Goal: Communication & Community: Answer question/provide support

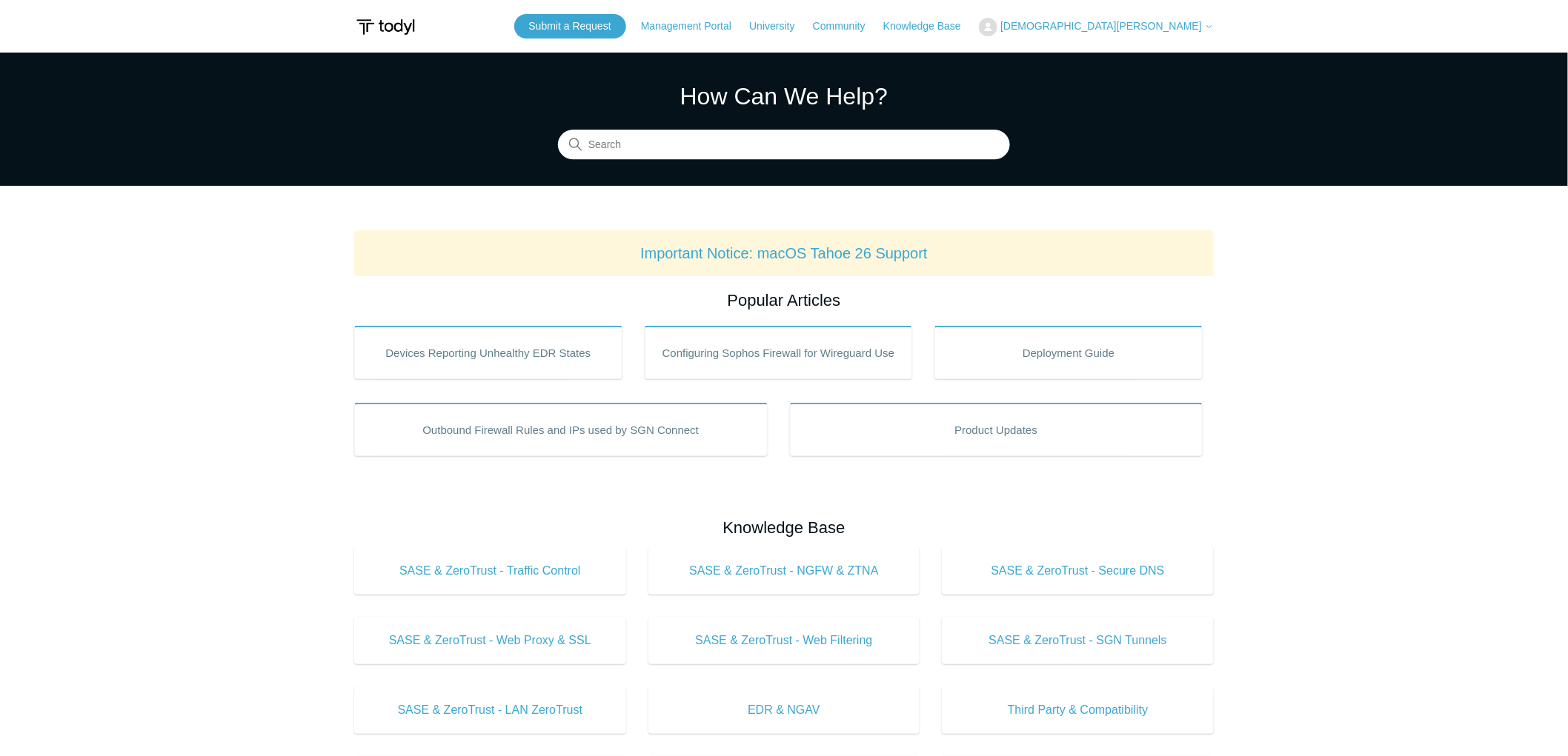
click at [1137, 25] on span "[DEMOGRAPHIC_DATA][PERSON_NAME]" at bounding box center [1101, 26] width 201 height 12
click at [1124, 56] on link "My Support Requests" at bounding box center [1051, 58] width 145 height 26
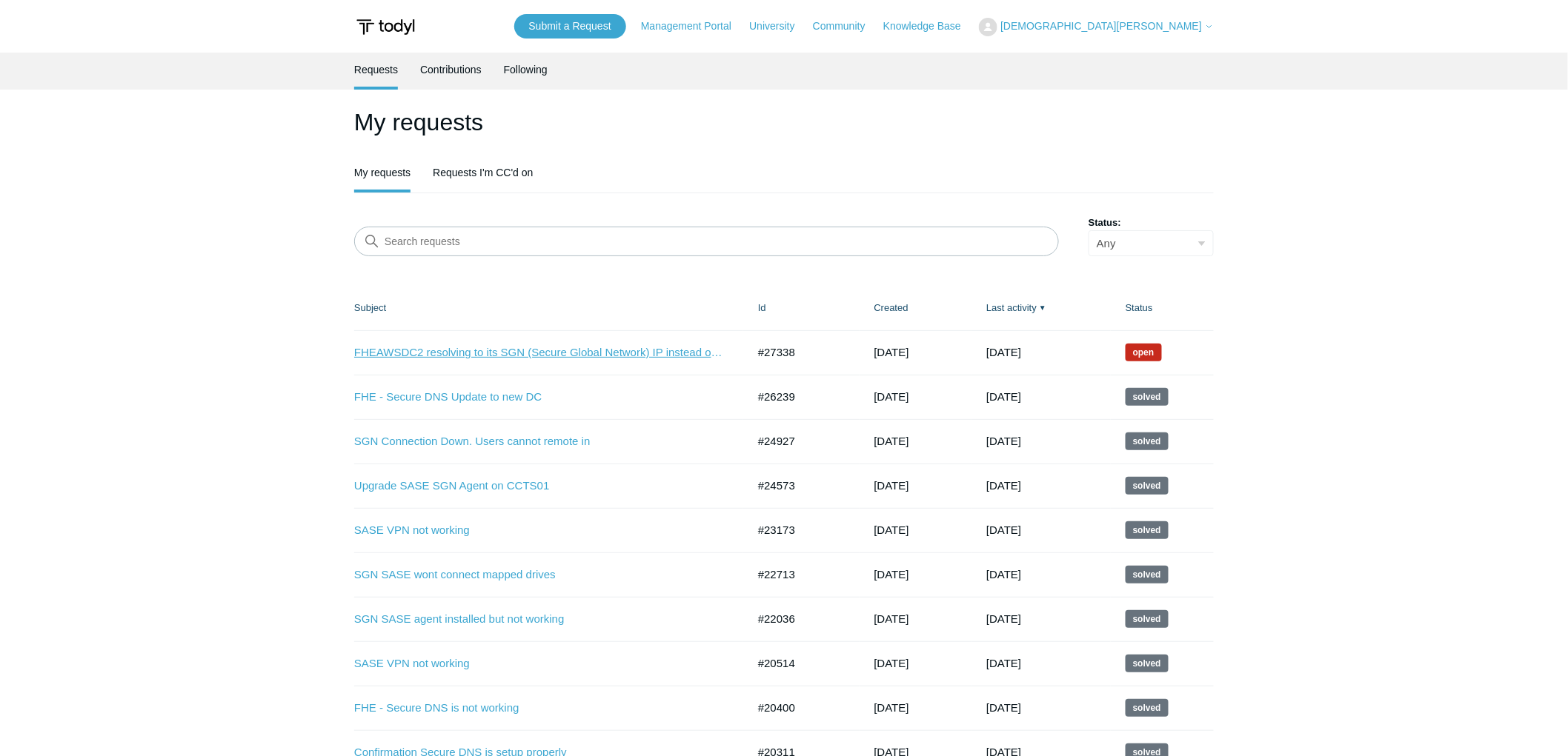
click at [500, 346] on link "FHEAWSDC2 resolving to its SGN (Secure Global Network) IP instead of its LAN IP" at bounding box center [540, 352] width 370 height 17
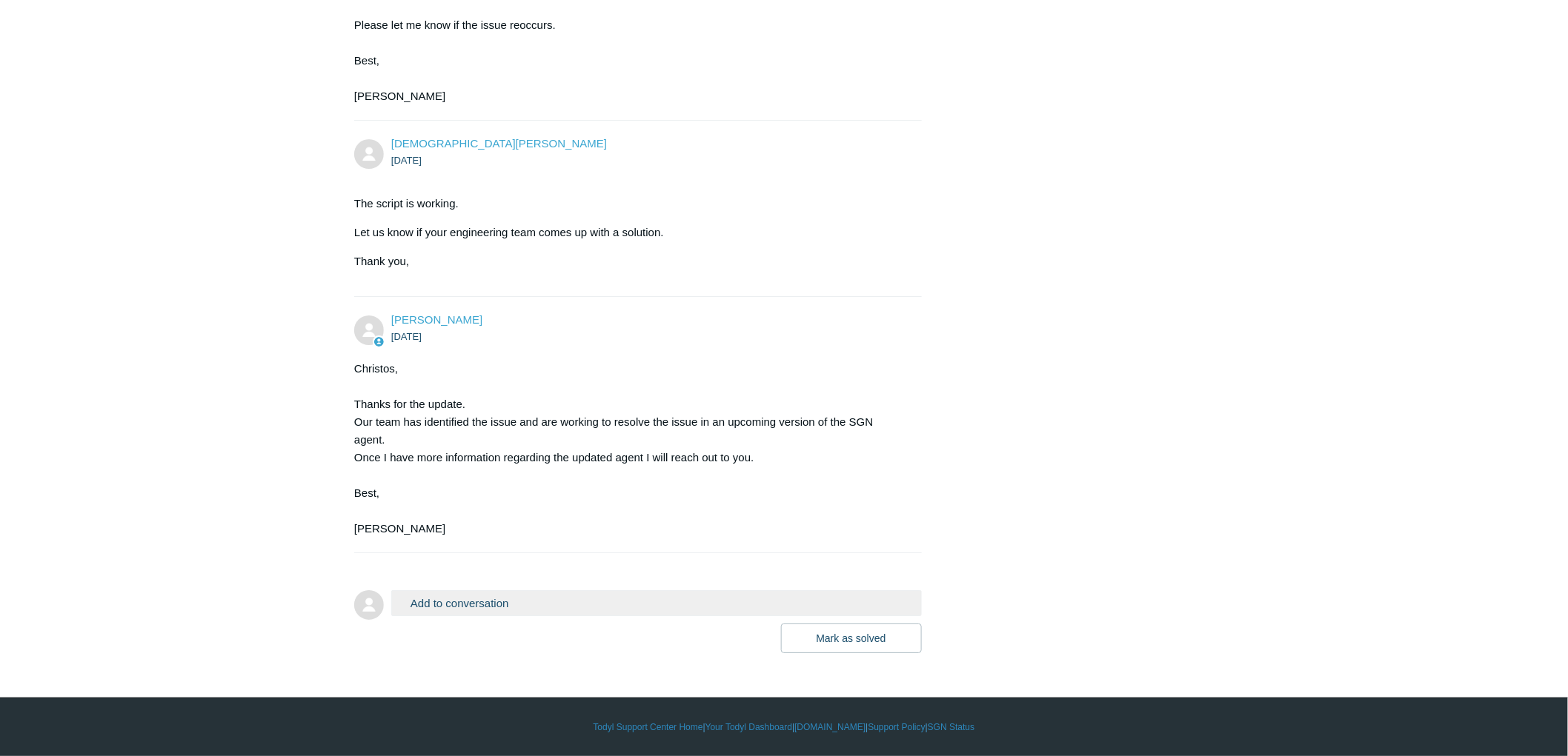
scroll to position [8563, 0]
click at [499, 601] on button "Add to conversation" at bounding box center [656, 604] width 530 height 26
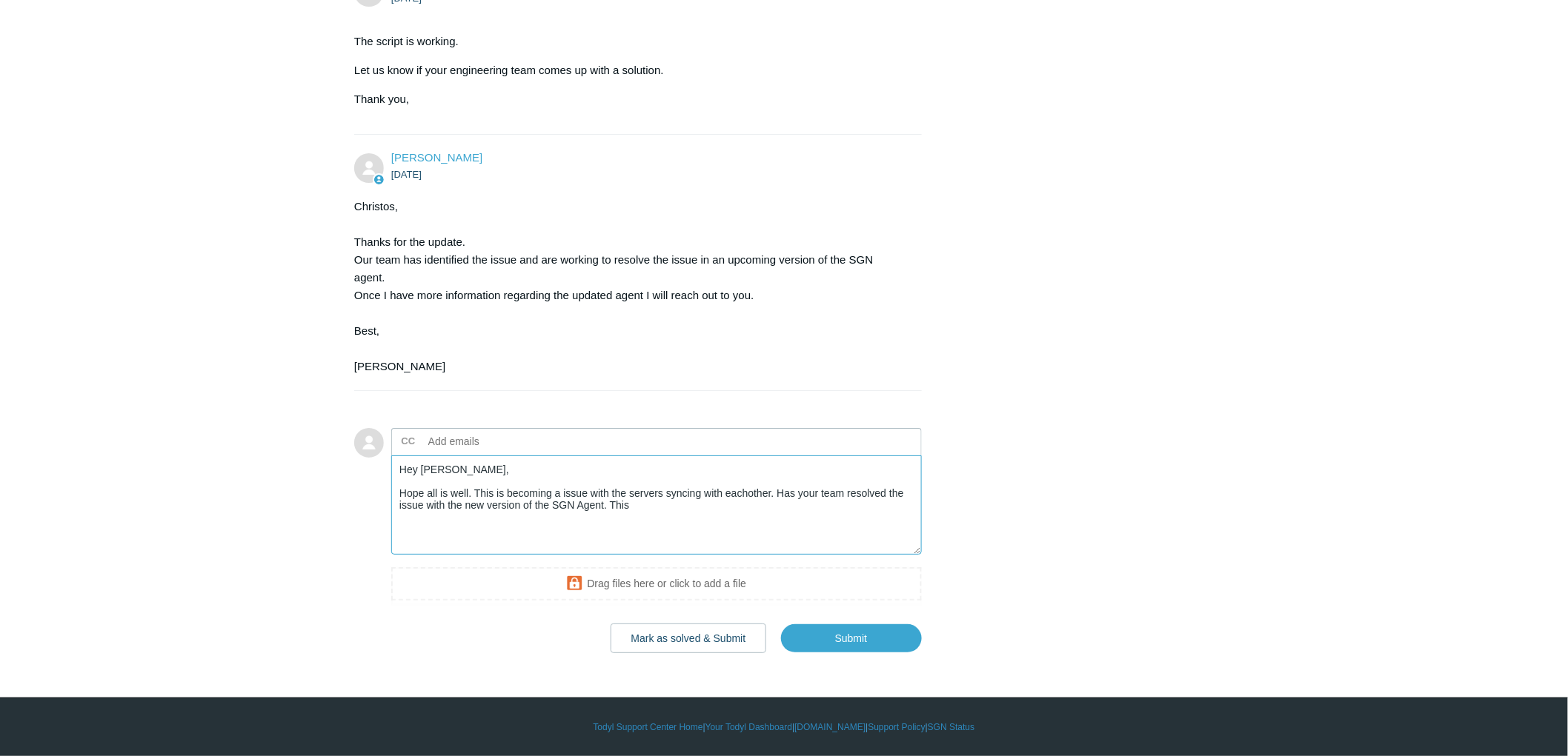
click at [749, 556] on textarea "Hey Kris, Hope all is well. This is becoming a issue with the servers syncing w…" at bounding box center [656, 505] width 530 height 100
click at [709, 556] on textarea "Hey Kris, Hope all is well. This is becoming a issue with the servers syncing w…" at bounding box center [656, 505] width 530 height 100
click at [563, 556] on textarea "Hey Kris, Hope all is well. This is becoming a issue with the servers syncing w…" at bounding box center [656, 505] width 530 height 100
click at [715, 556] on textarea "Hey Kris, Hope all is well. This is becoming a serious issue with the servers s…" at bounding box center [656, 505] width 530 height 100
click at [665, 556] on textarea "Hey Kris, Hope all is well. This is becoming a serious issue with the servers s…" at bounding box center [656, 505] width 530 height 100
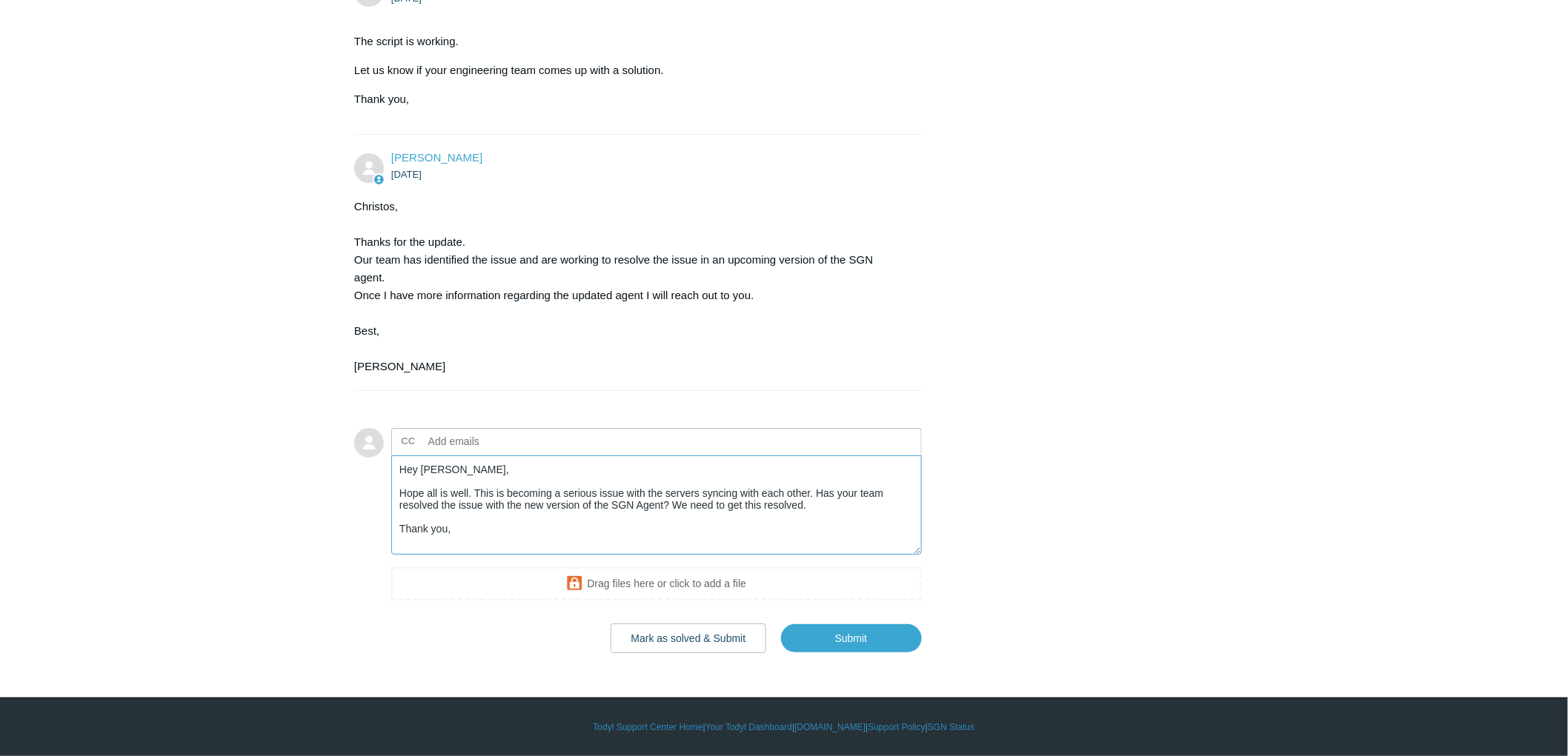
scroll to position [8725, 0]
click at [828, 505] on textarea "Hey Kris, Hope all is well. This is becoming a serious issue with the servers s…" at bounding box center [656, 505] width 530 height 100
click at [813, 493] on textarea "Hey Kris, Hope all is well. This is becoming a serious issue with the servers s…" at bounding box center [656, 505] width 530 height 100
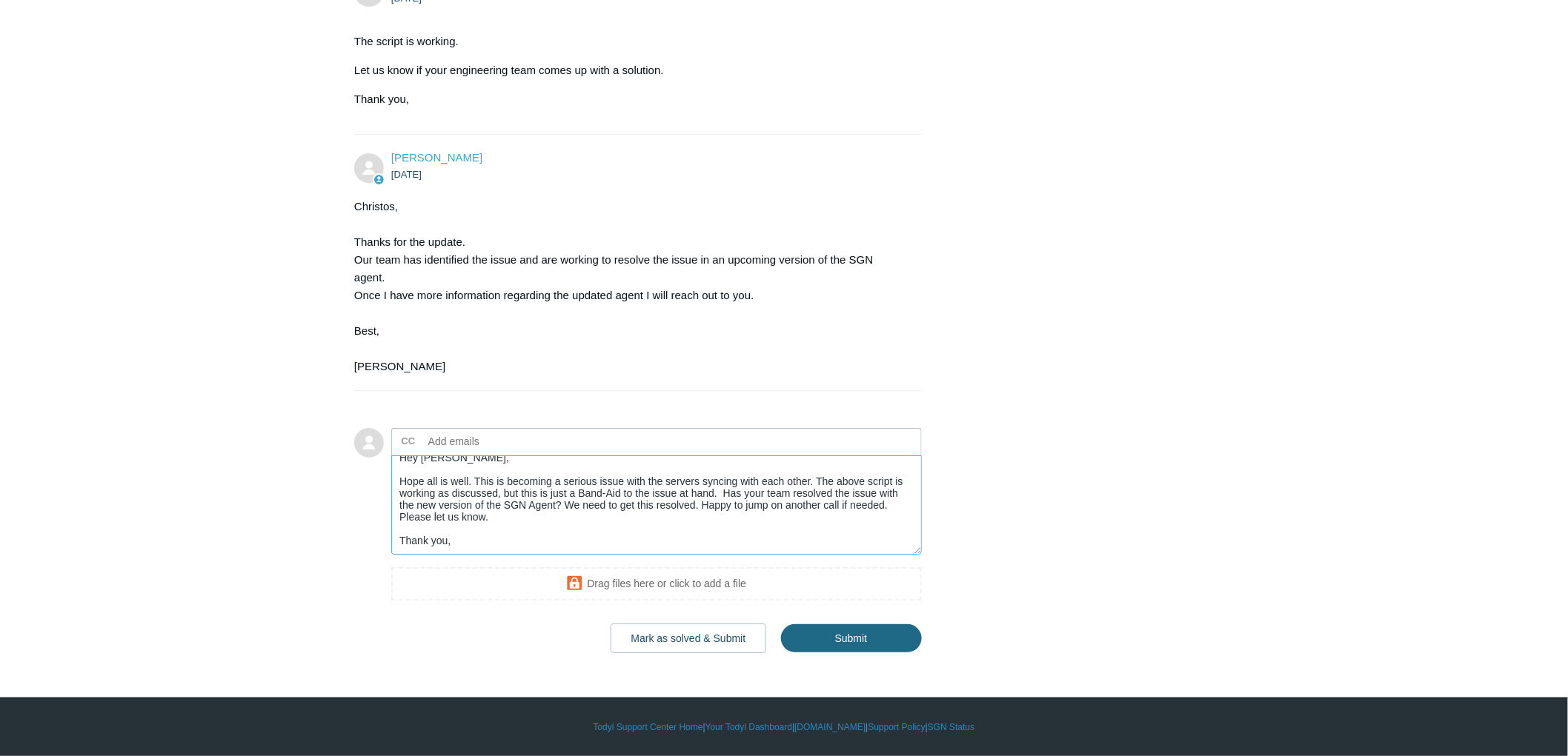
type textarea "Hey Kris, Hope all is well. This is becoming a serious issue with the servers s…"
click at [865, 639] on input "Submit" at bounding box center [851, 638] width 141 height 30
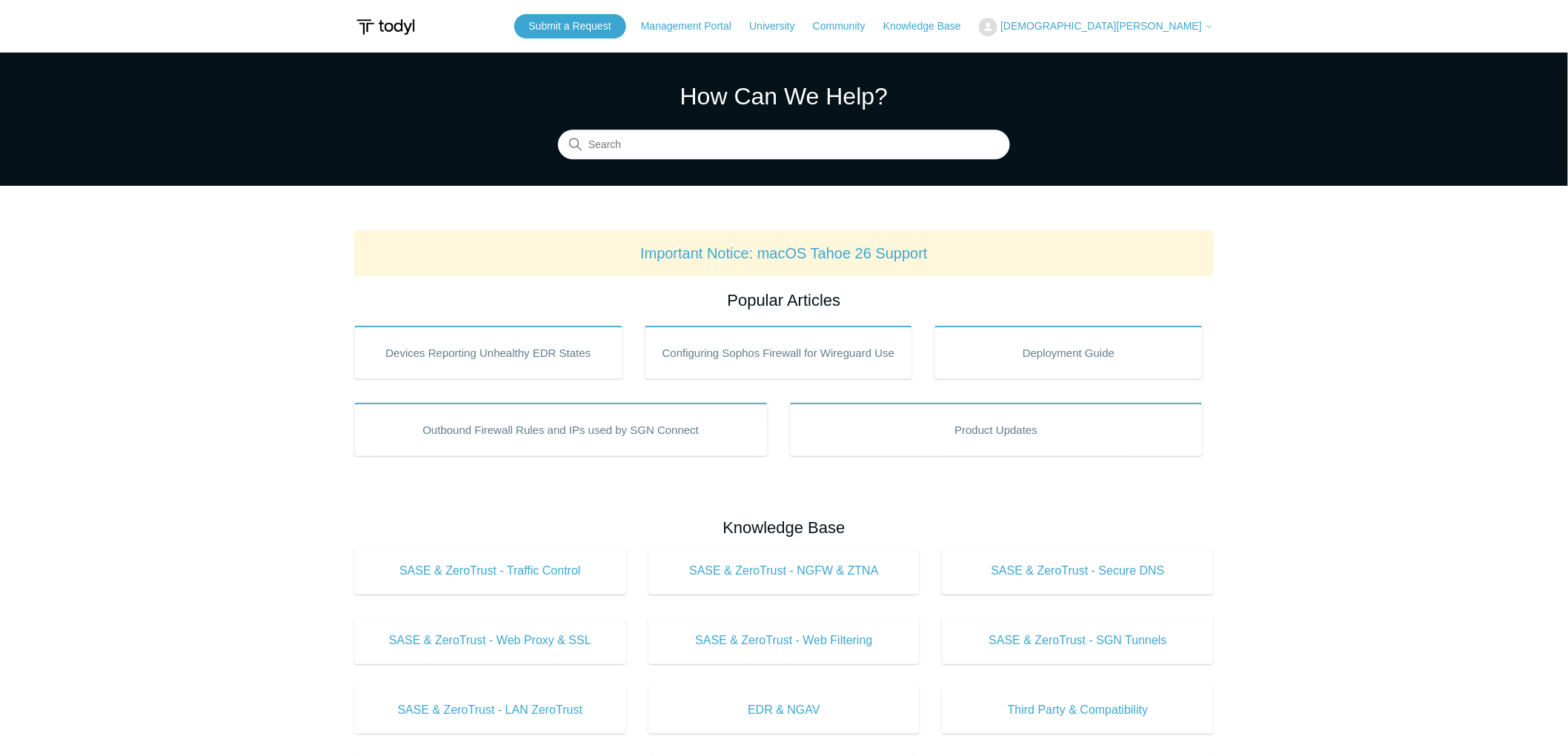
click at [1139, 23] on span "[DEMOGRAPHIC_DATA][PERSON_NAME]" at bounding box center [1101, 26] width 201 height 12
click at [1124, 59] on link "My Support Requests" at bounding box center [1051, 58] width 145 height 26
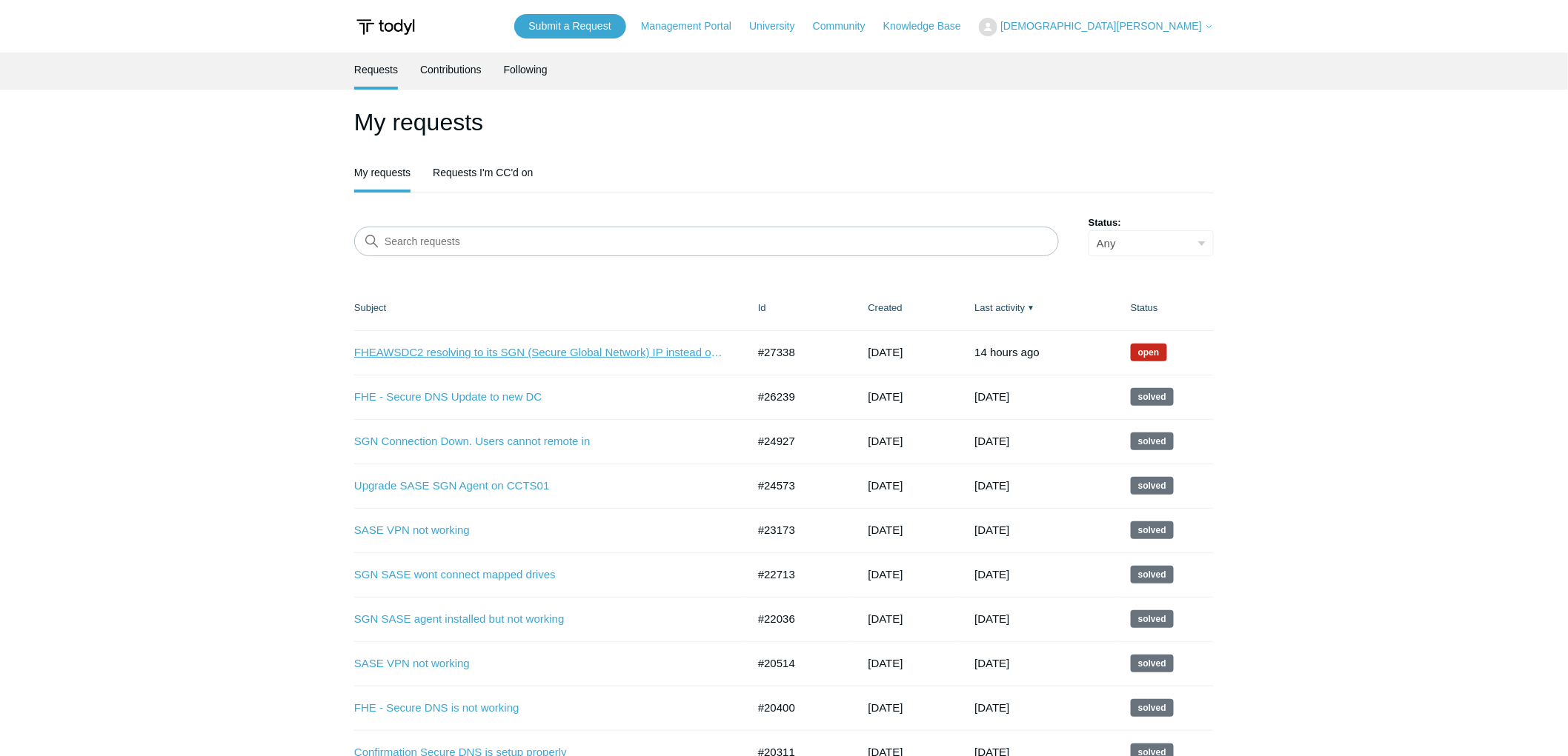
click at [568, 344] on link "FHEAWSDC2 resolving to its SGN (Secure Global Network) IP instead of its LAN IP" at bounding box center [540, 352] width 370 height 17
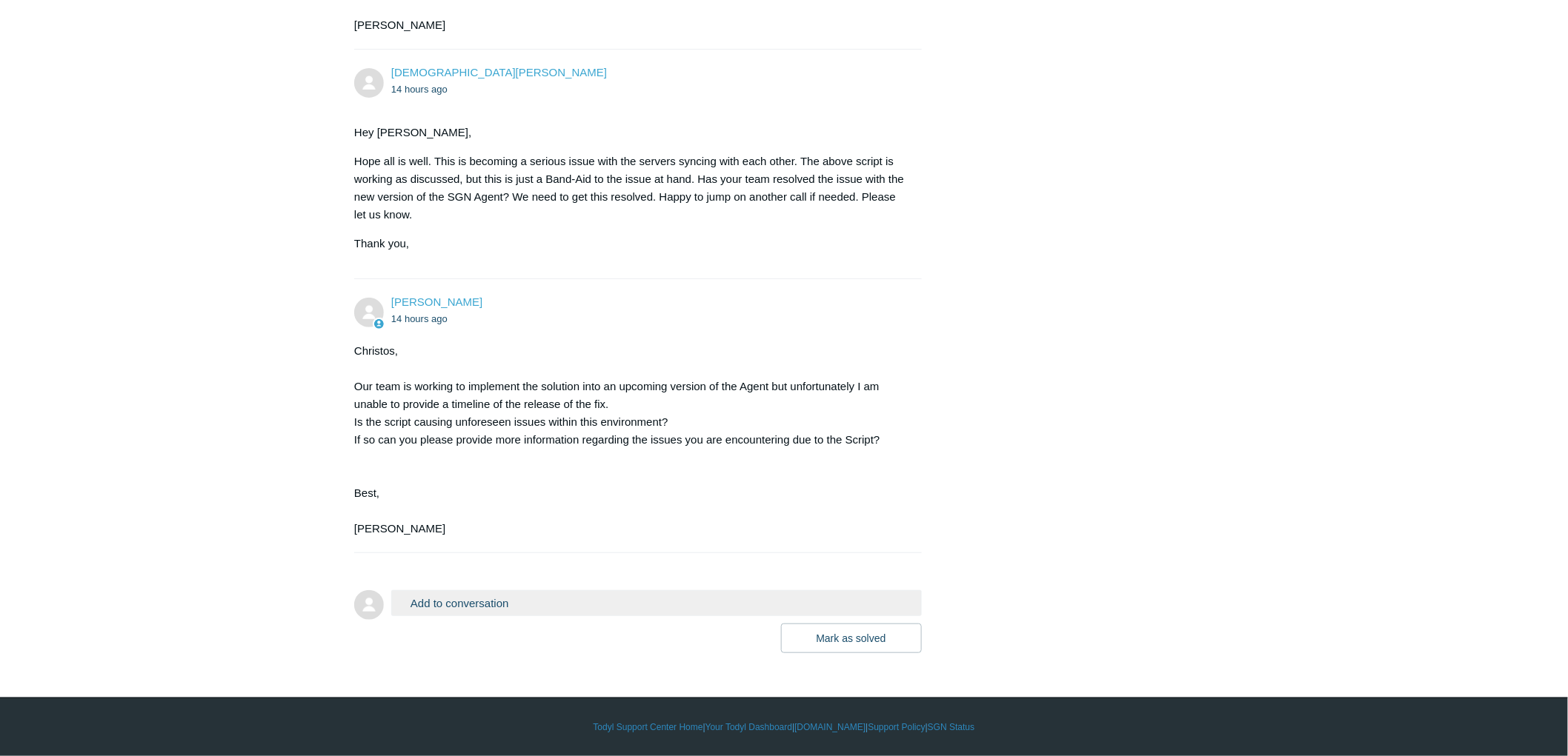
scroll to position [9067, 0]
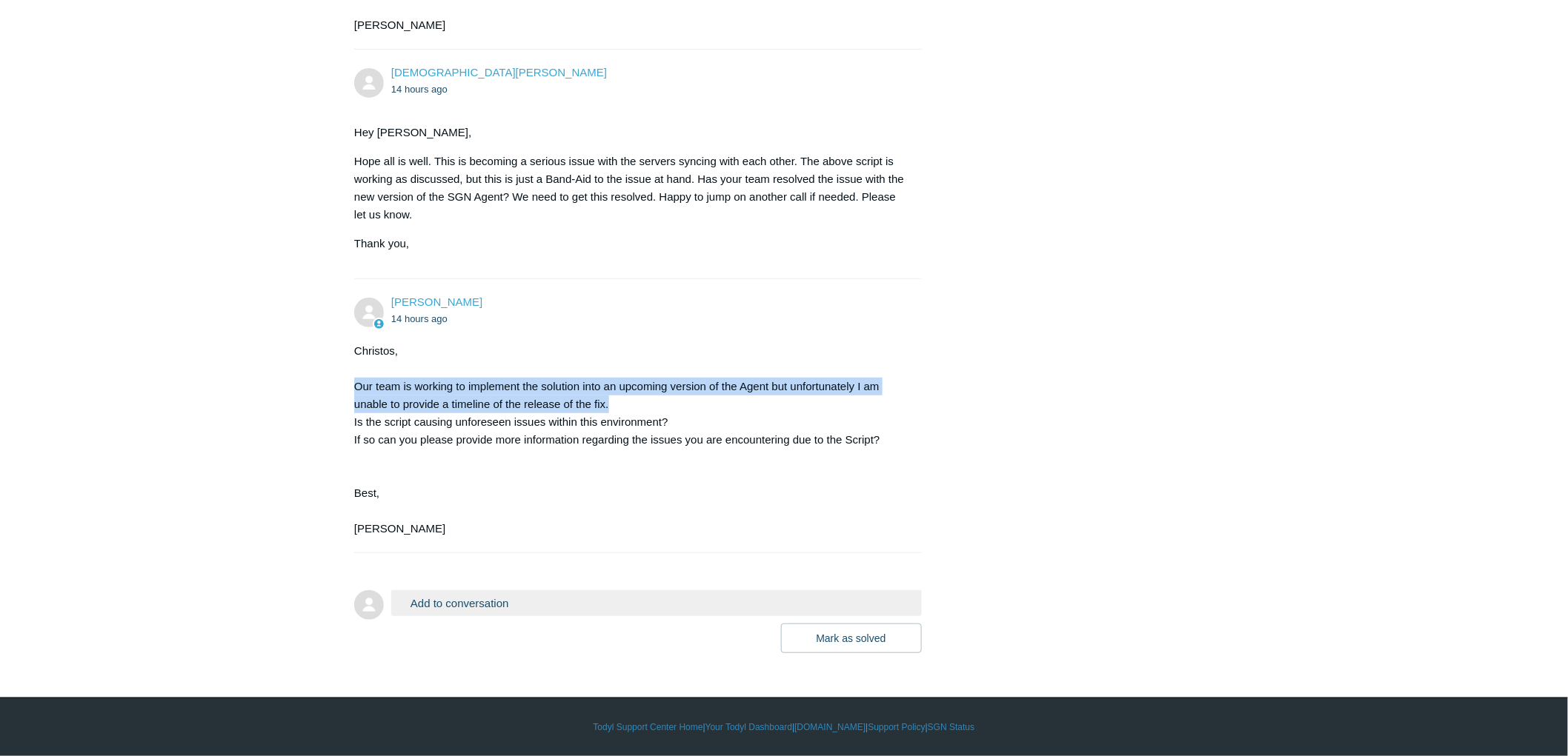
drag, startPoint x: 612, startPoint y: 402, endPoint x: 350, endPoint y: 390, distance: 262.3
copy div "Our team is working to implement the solution into an upcoming version of the A…"
click at [478, 594] on button "Add to conversation" at bounding box center [656, 604] width 530 height 26
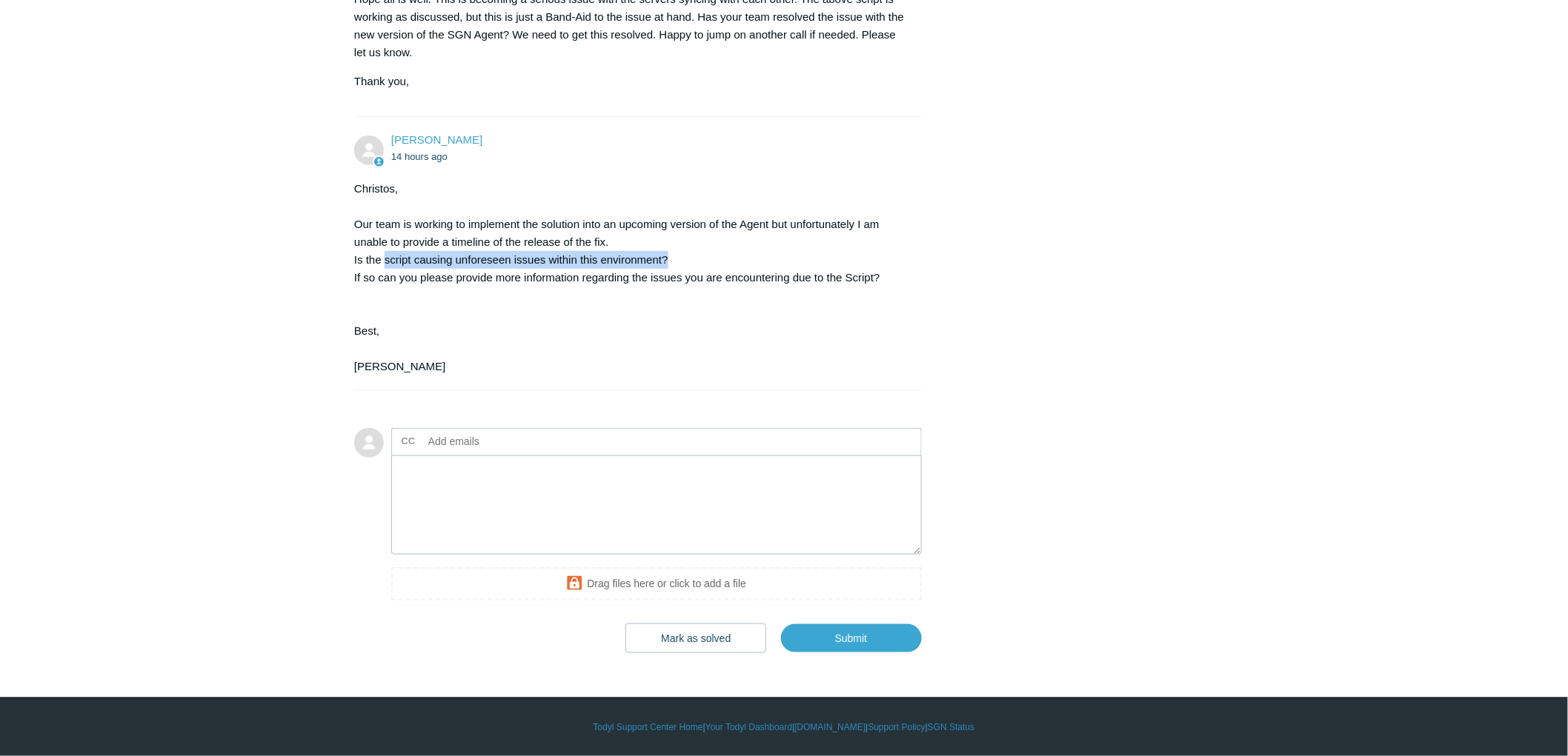
drag, startPoint x: 667, startPoint y: 418, endPoint x: 384, endPoint y: 422, distance: 283.0
click at [384, 375] on div "Christos, Our team is working to implement the solution into an upcoming versio…" at bounding box center [631, 277] width 552 height 196
click at [690, 375] on div "Christos, Our team is working to implement the solution into an upcoming versio…" at bounding box center [631, 277] width 552 height 196
click at [475, 556] on textarea "Add your reply" at bounding box center [656, 505] width 530 height 100
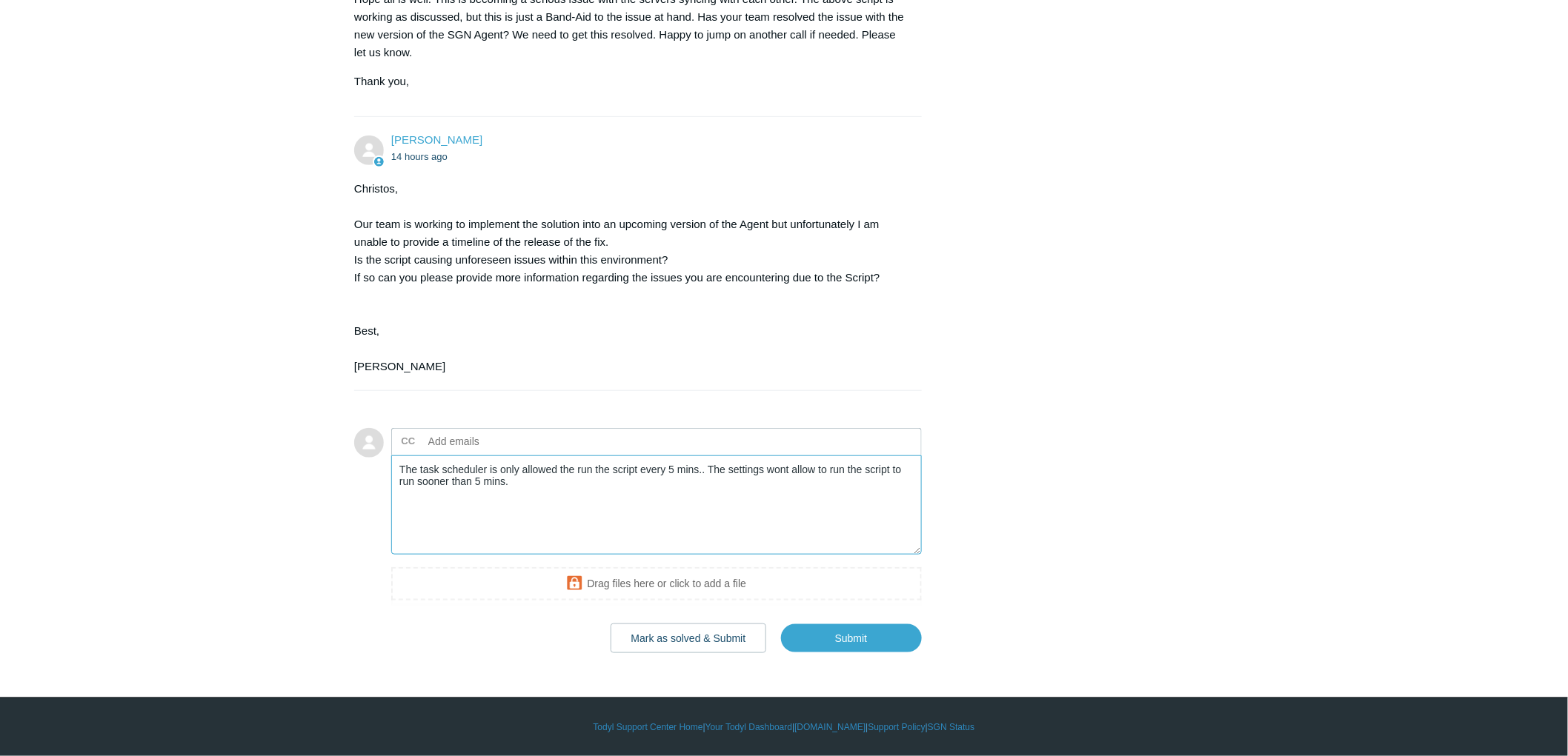
click at [704, 556] on textarea "The task scheduler is only allowed the run the script every 5 mins.. The settin…" at bounding box center [656, 505] width 530 height 100
drag, startPoint x: 695, startPoint y: 641, endPoint x: 539, endPoint y: 643, distance: 156.0
click at [539, 556] on textarea "The task scheduler is only allowed the run the script every 5 minutes. The sett…" at bounding box center [656, 505] width 530 height 100
click at [402, 556] on textarea "The task scheduler is only allowed the run the script every 5 minutes. The sett…" at bounding box center [656, 505] width 530 height 100
paste textarea "The script is working as discussed"
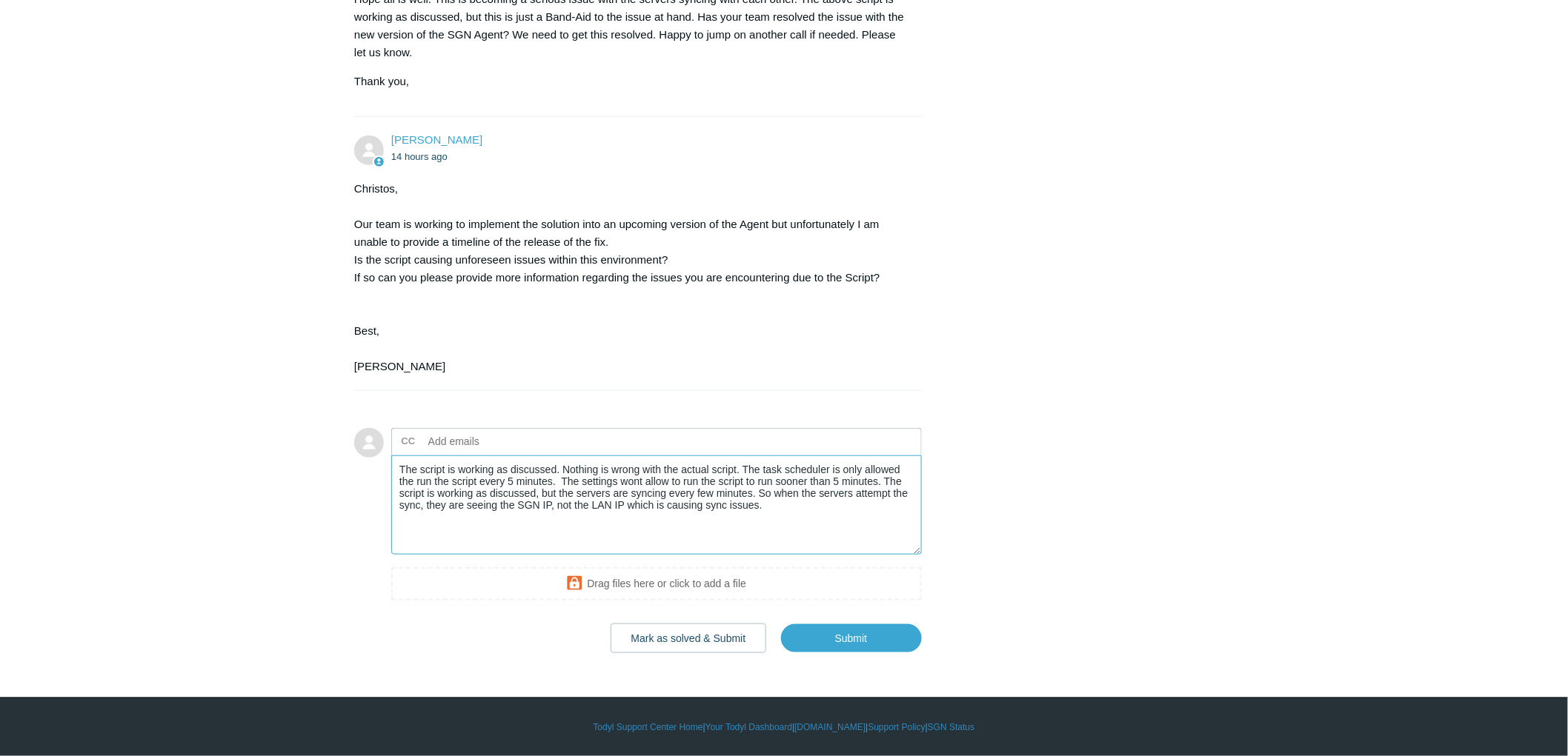
click at [550, 556] on textarea "The script is working as discussed. Nothing is wrong with the actual script. Th…" at bounding box center [656, 505] width 530 height 100
drag, startPoint x: 653, startPoint y: 653, endPoint x: 476, endPoint y: 654, distance: 177.0
click at [476, 556] on textarea "The script is working as discussed. Nothing is wrong with the actual script. Th…" at bounding box center [656, 505] width 530 height 100
drag, startPoint x: 710, startPoint y: 669, endPoint x: 272, endPoint y: 623, distance: 440.4
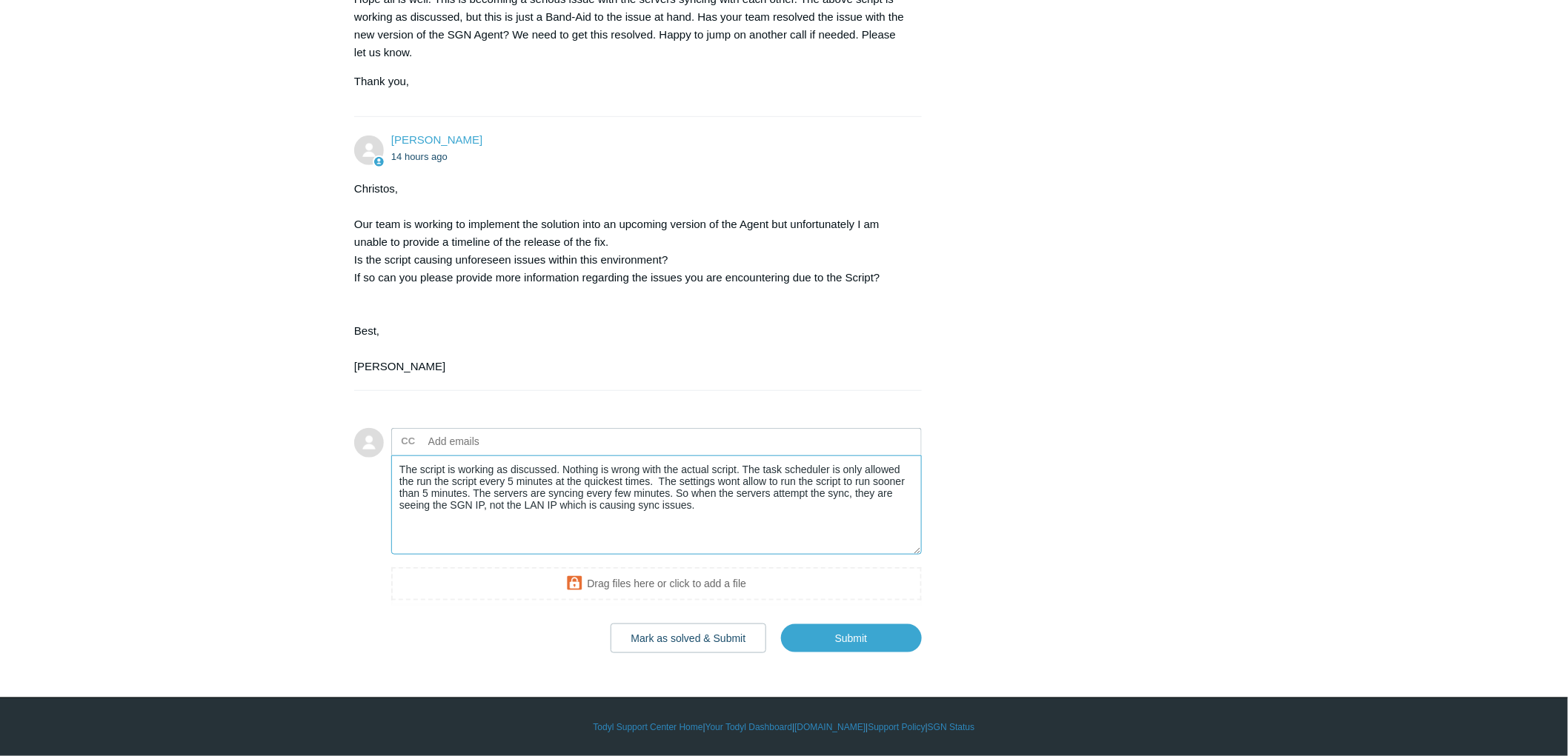
click at [754, 556] on textarea "The script is working as discussed. Nothing is wrong with the actual script. Th…" at bounding box center [656, 505] width 530 height 100
paste textarea "functioning as expected and there are no issues with its logic or execution. Ho…"
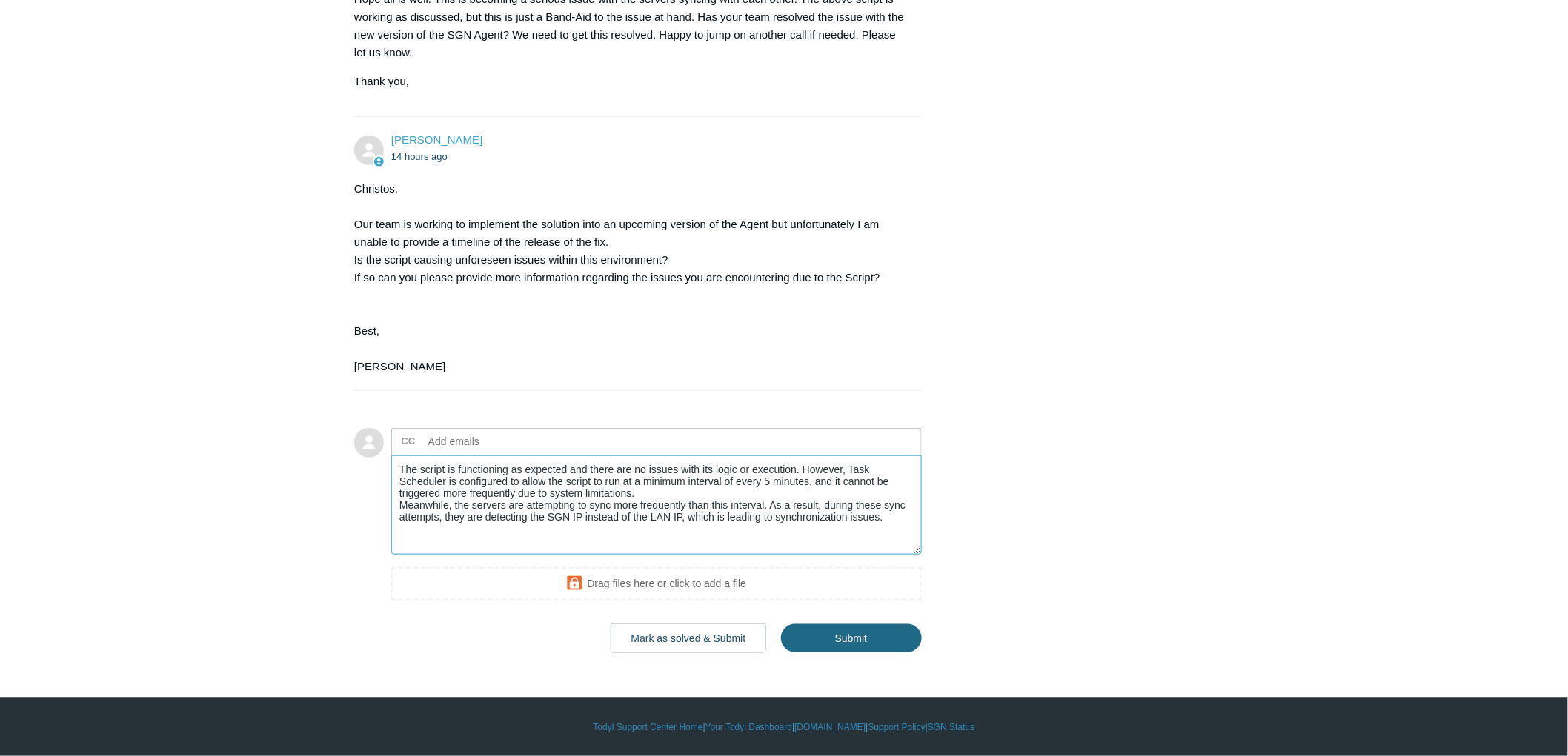
type textarea "The script is functioning as expected and there are no issues with its logic or…"
click at [858, 642] on input "Submit" at bounding box center [851, 638] width 141 height 30
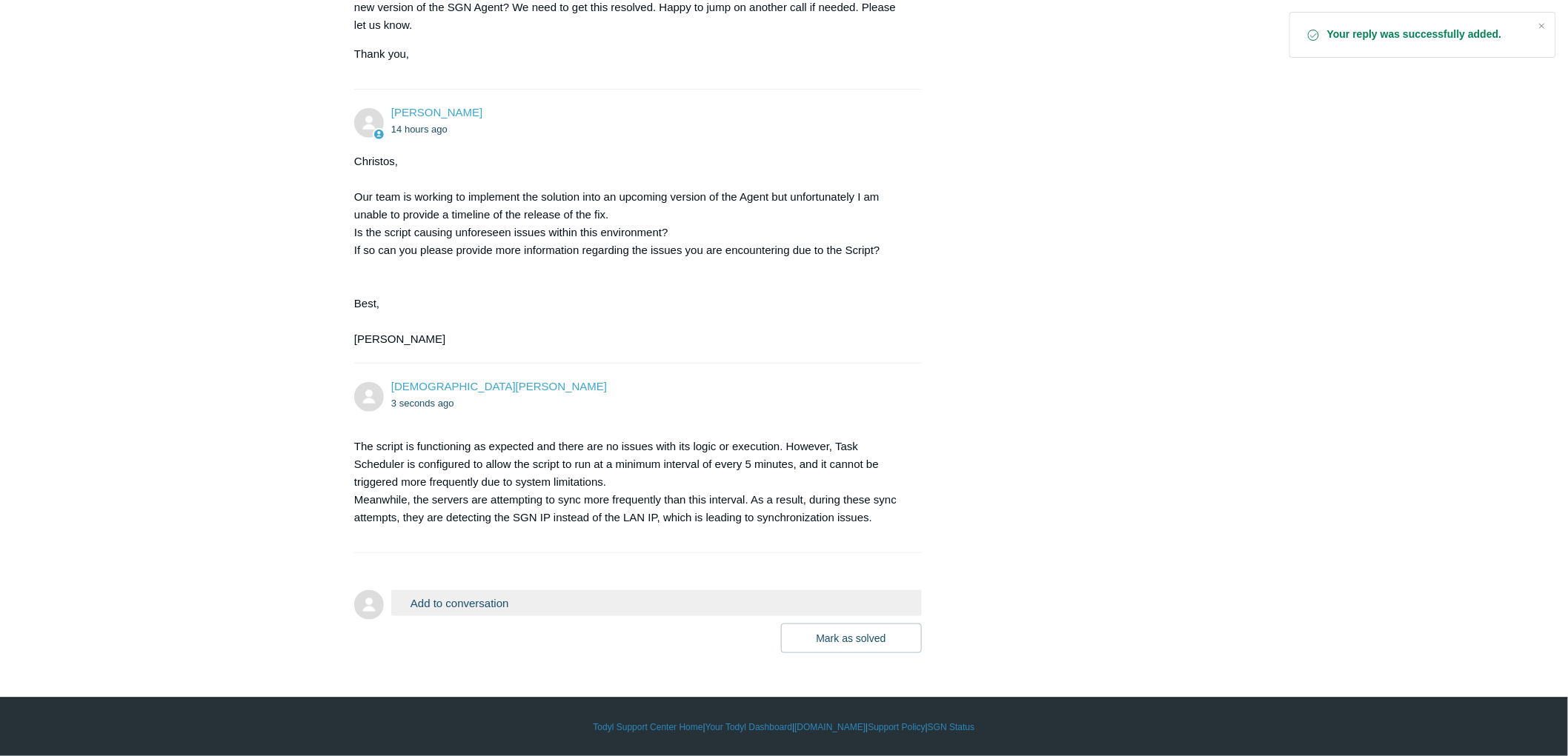
scroll to position [9256, 0]
